Goal: Navigation & Orientation: Locate item on page

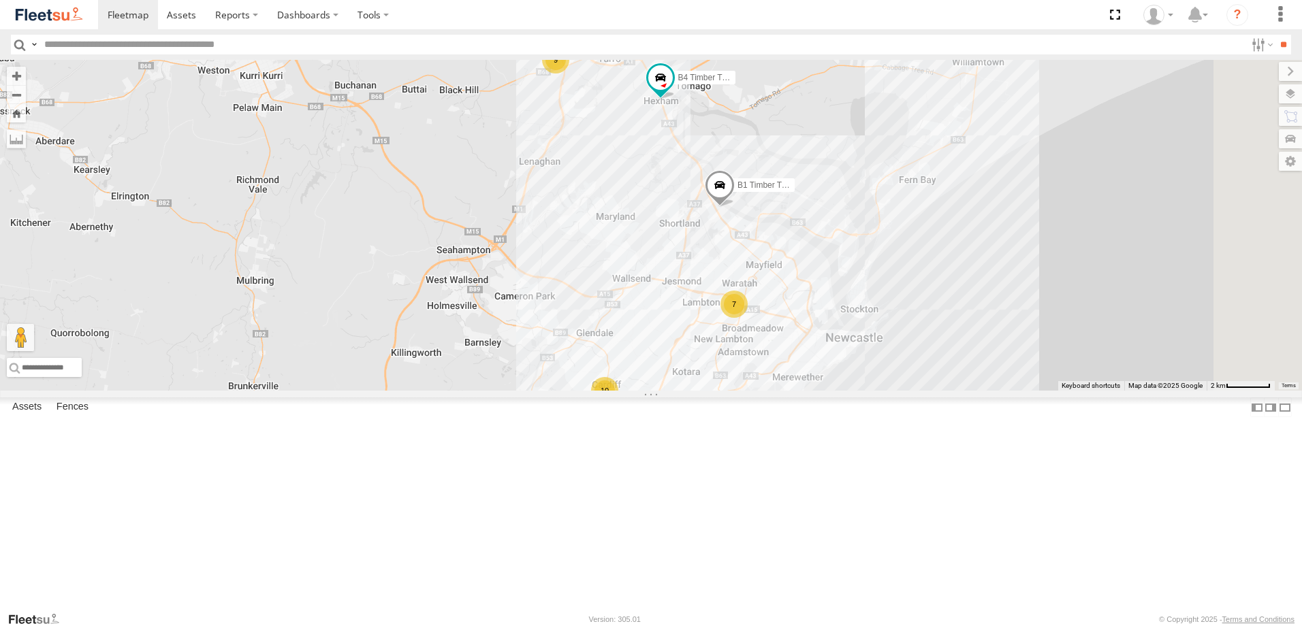
click at [0, 0] on span "Asset" at bounding box center [0, 0] width 0 height 0
drag, startPoint x: 80, startPoint y: 119, endPoint x: 81, endPoint y: 129, distance: 9.6
click at [0, 0] on div "LX3 Express Ute" at bounding box center [0, 0] width 0 height 0
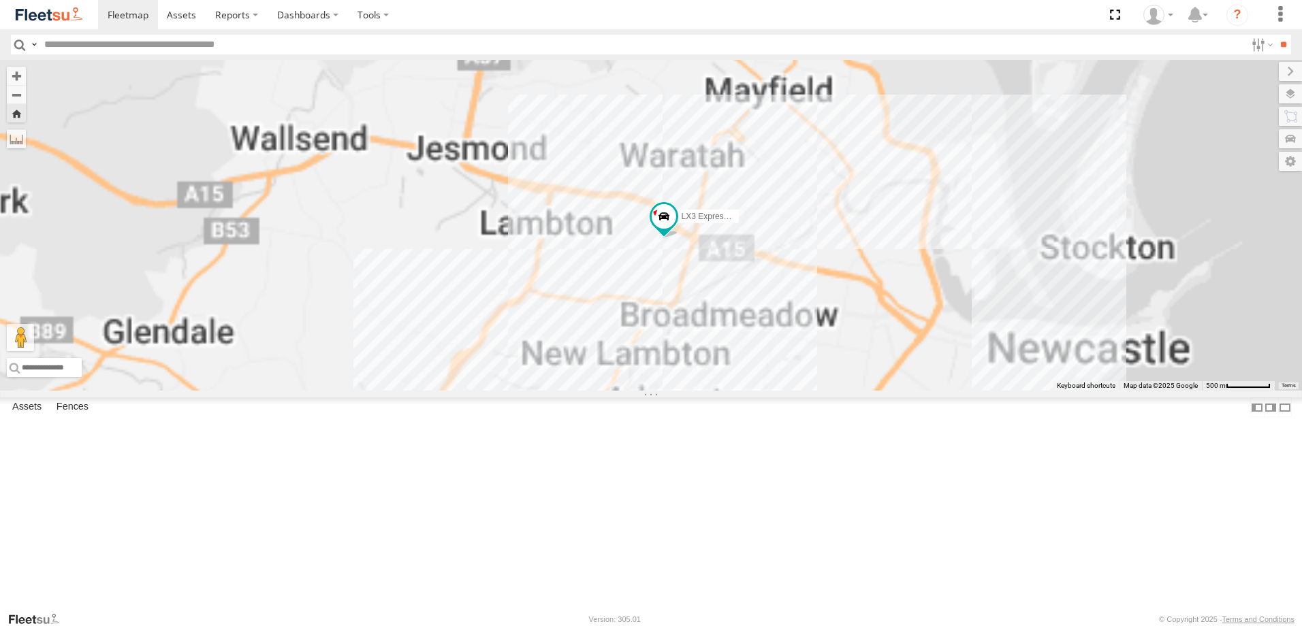
click at [0, 0] on div "Lambton Utes" at bounding box center [0, 0] width 0 height 0
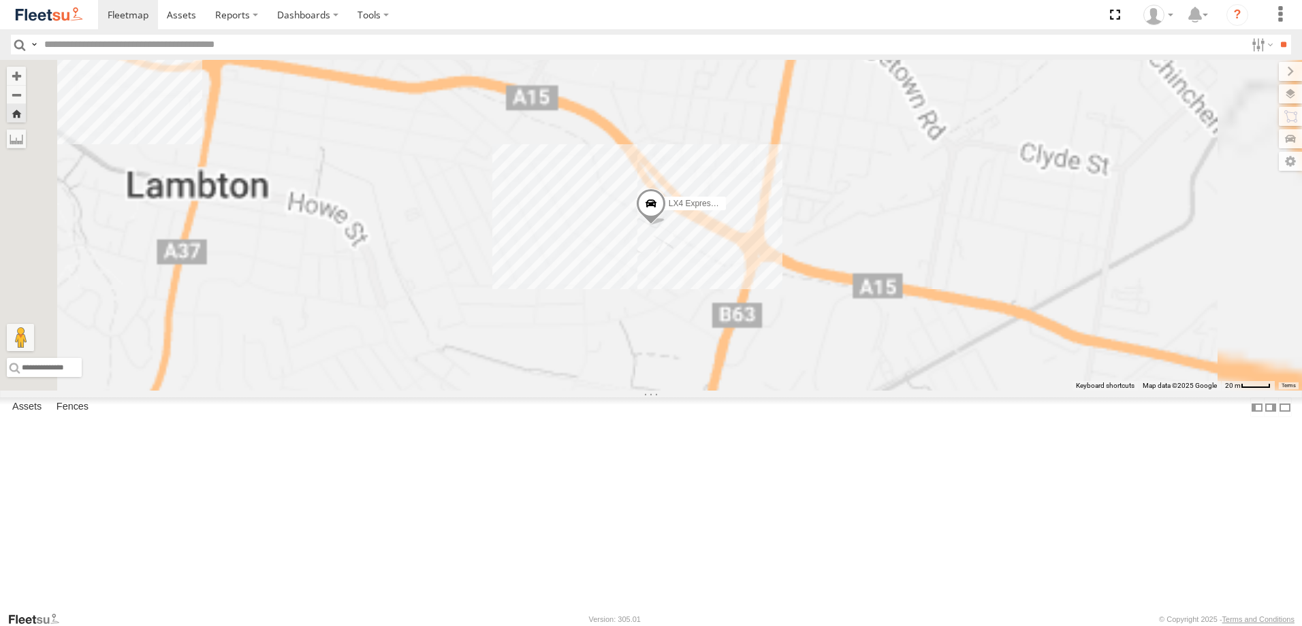
click at [0, 0] on div "LX3 Express Ute Lambton Utes" at bounding box center [0, 0] width 0 height 0
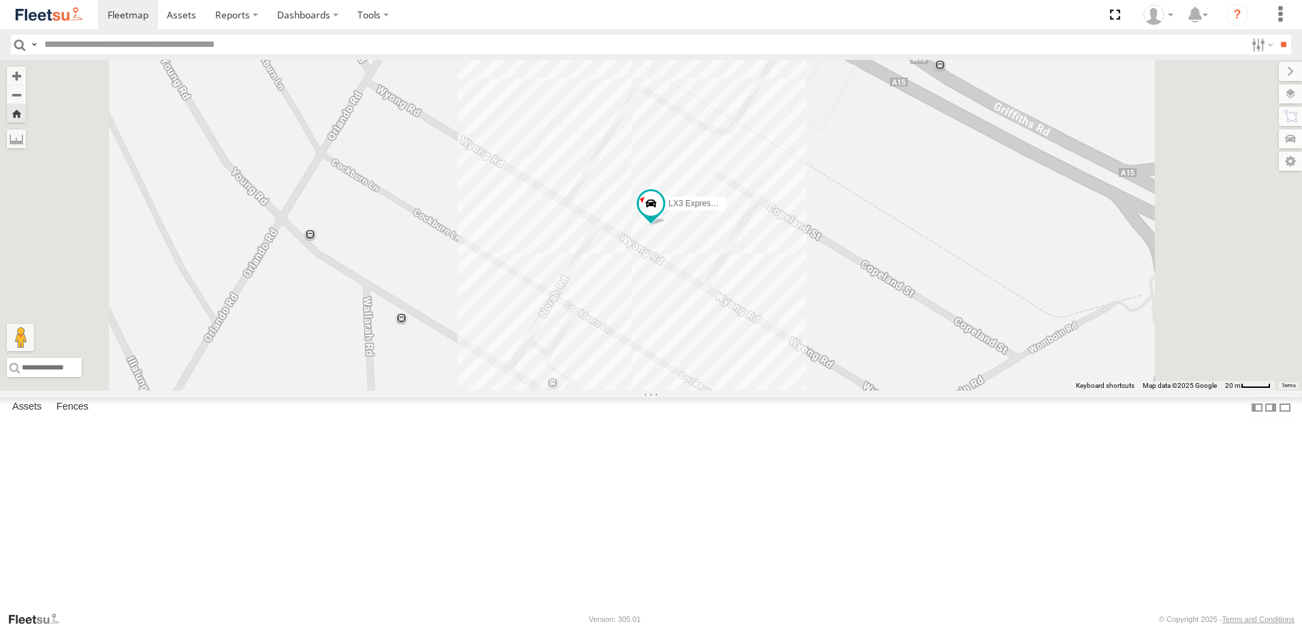
click at [0, 0] on div "LX2 Express Ute" at bounding box center [0, 0] width 0 height 0
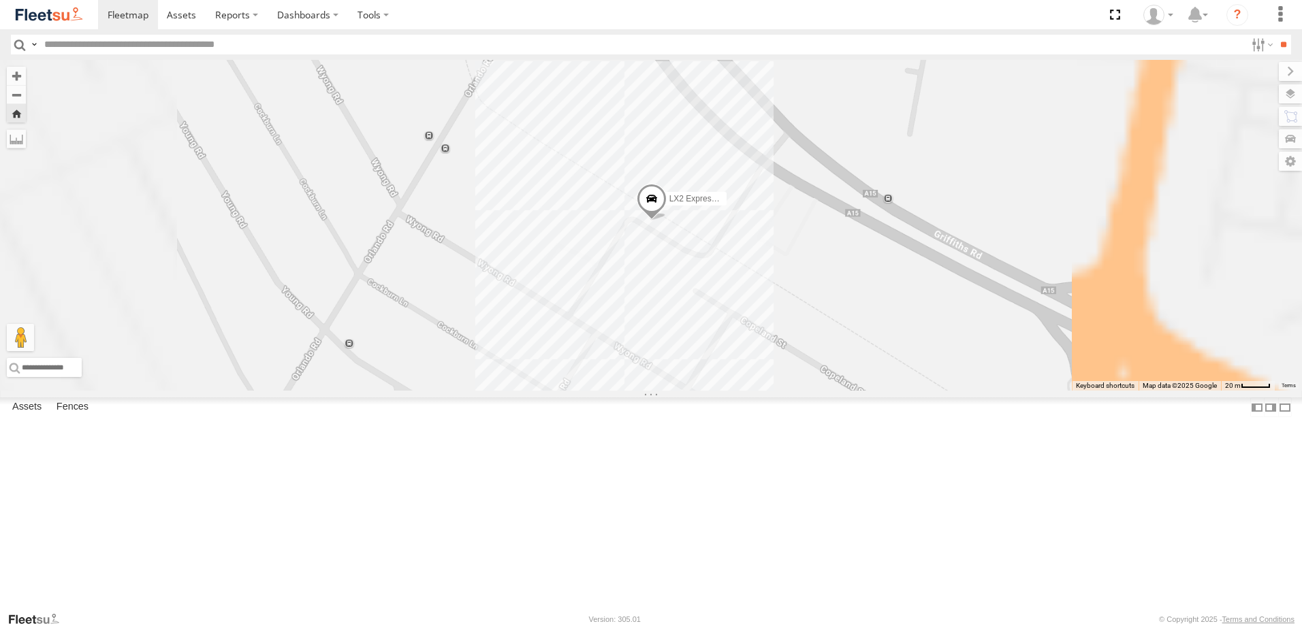
click at [0, 0] on div "LX1 Express Ute" at bounding box center [0, 0] width 0 height 0
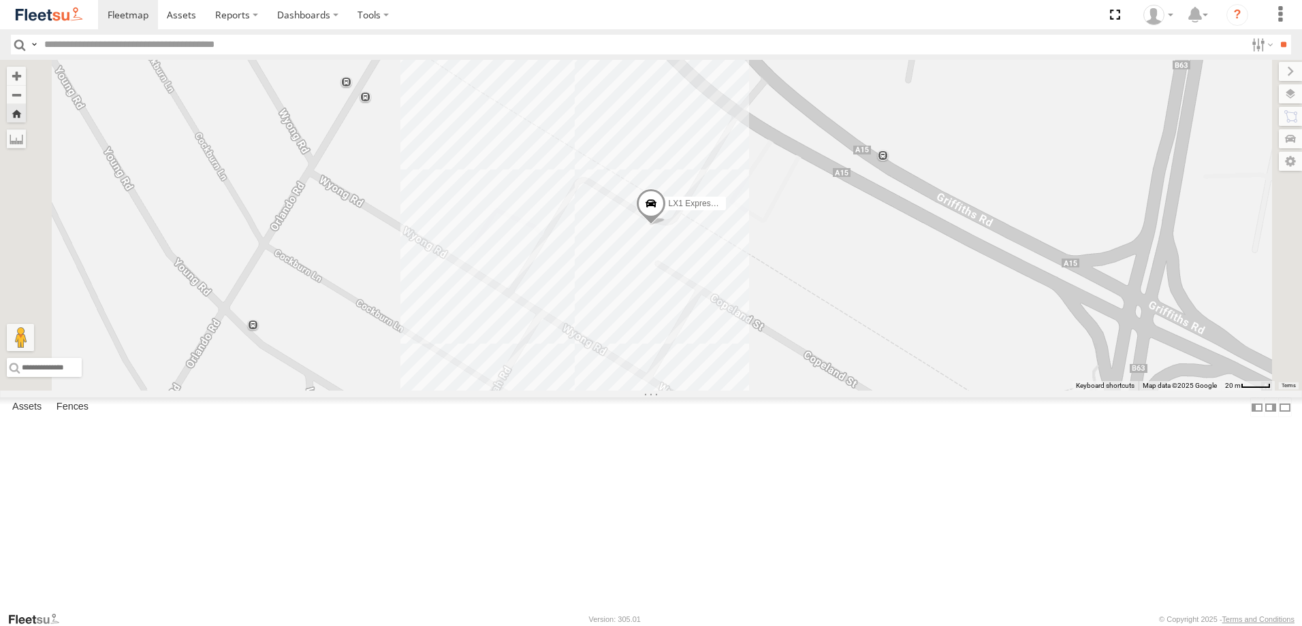
click at [0, 0] on div "Lambton Utes" at bounding box center [0, 0] width 0 height 0
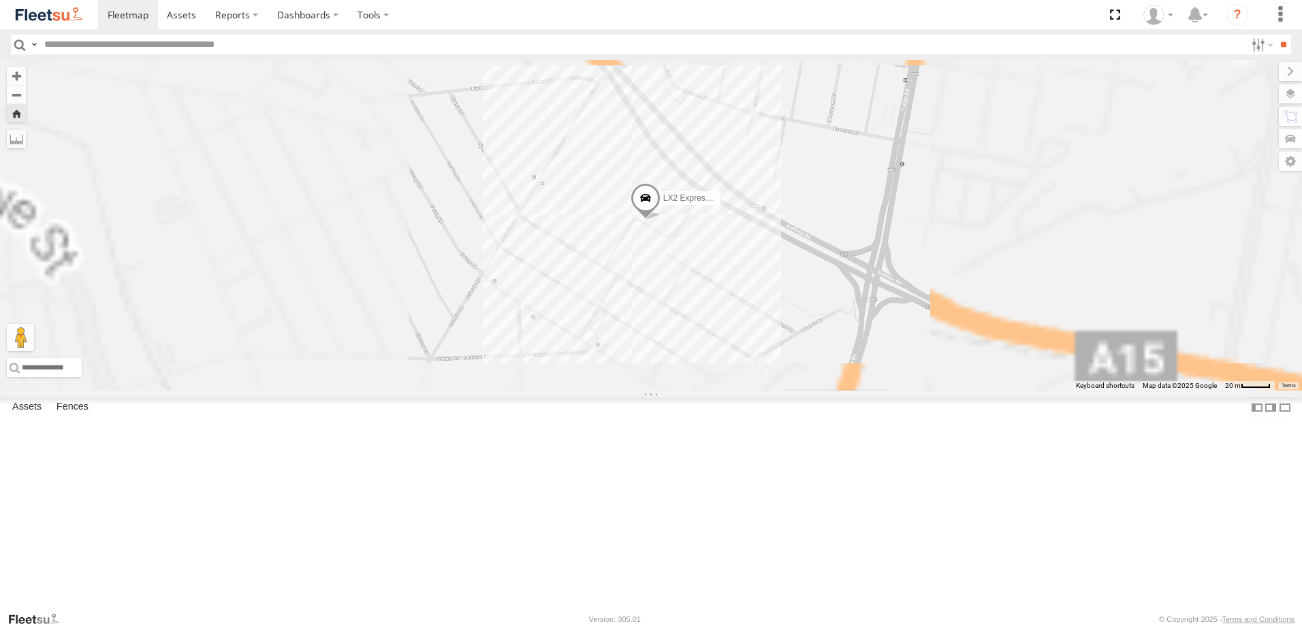
click at [0, 0] on div "LX3 Express Ute" at bounding box center [0, 0] width 0 height 0
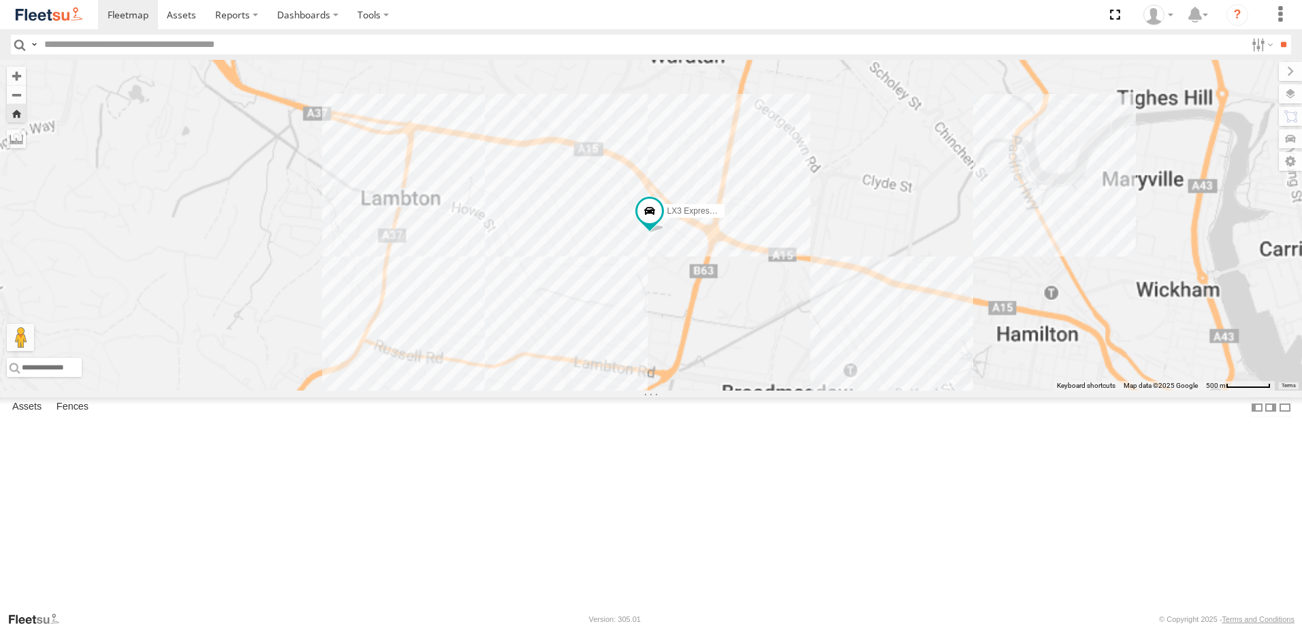
click at [0, 0] on div "Lambton Utes" at bounding box center [0, 0] width 0 height 0
